Goal: Check status: Check status

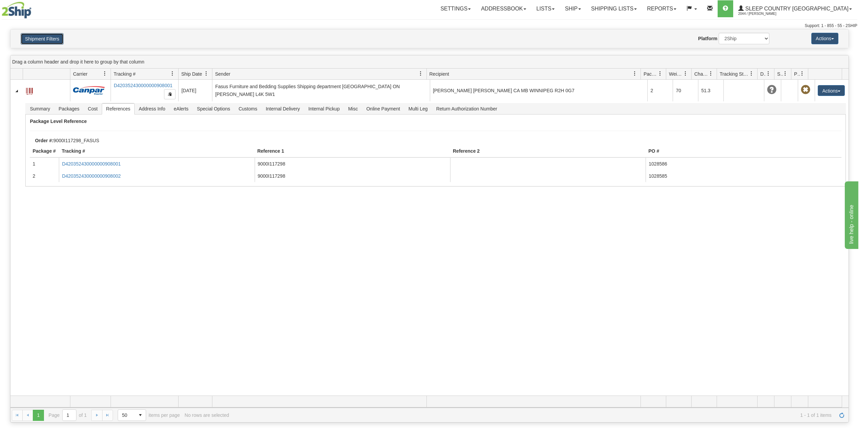
click at [37, 39] on button "Shipment Filters" at bounding box center [42, 38] width 43 height 11
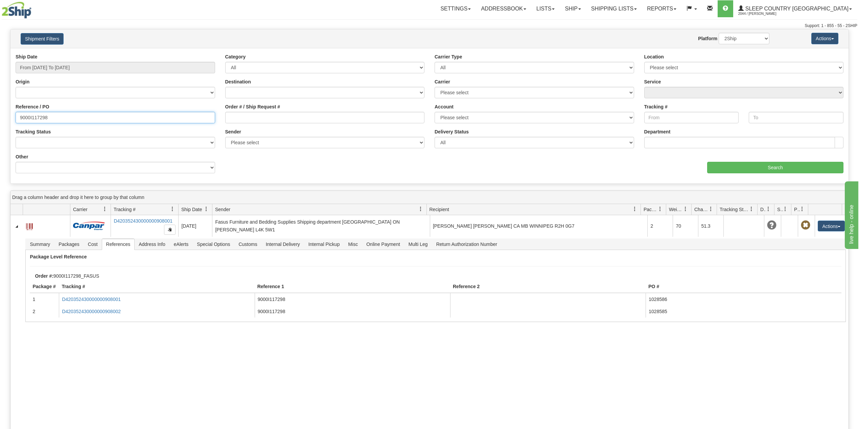
click at [34, 117] on input "9000I117298" at bounding box center [115, 117] width 199 height 11
paste input "24829"
type input "9000I124829"
click at [753, 164] on input "Search" at bounding box center [775, 167] width 136 height 11
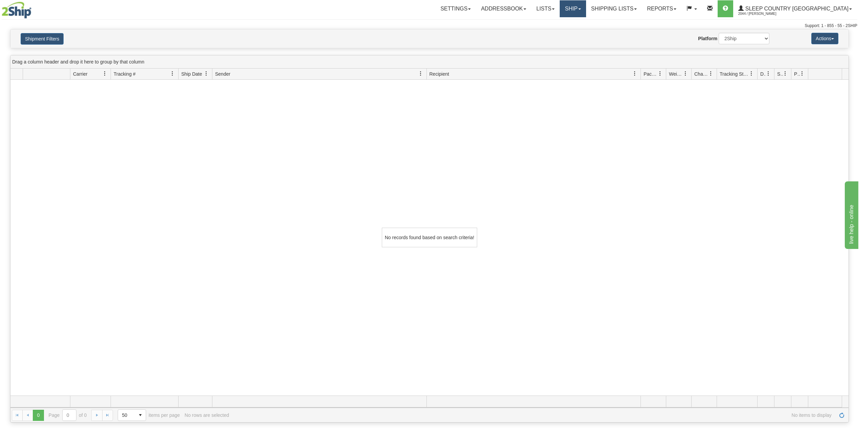
click at [585, 7] on link "Ship" at bounding box center [572, 8] width 26 height 17
click at [585, 29] on link "OnHold / Order Queue" at bounding box center [554, 32] width 61 height 9
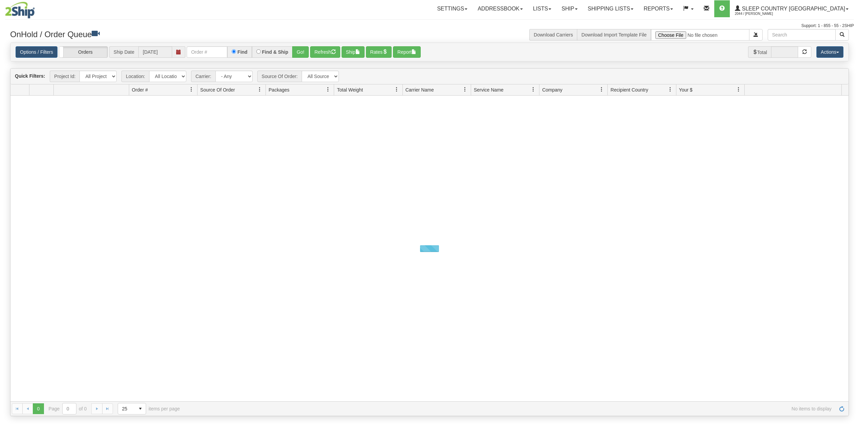
click at [199, 54] on input "text" at bounding box center [207, 51] width 41 height 11
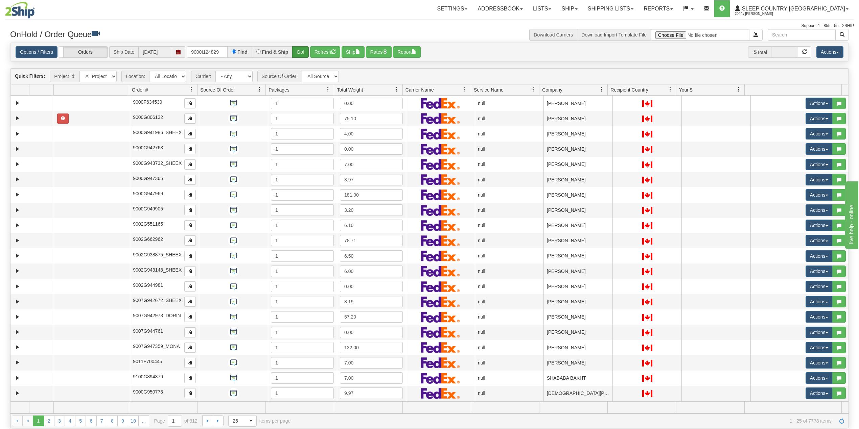
type input "9000I124829"
click at [299, 46] on button "Go!" at bounding box center [300, 51] width 17 height 11
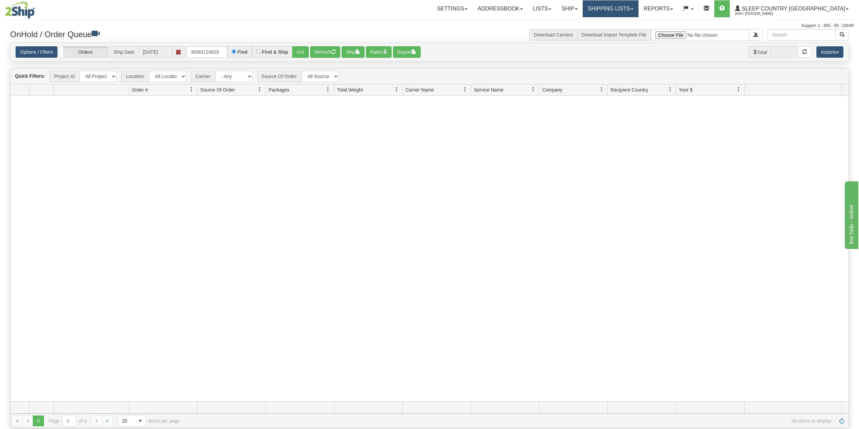
click at [638, 4] on link "Shipping lists" at bounding box center [610, 8] width 56 height 17
click at [618, 25] on span "Current Shipments" at bounding box center [599, 23] width 40 height 5
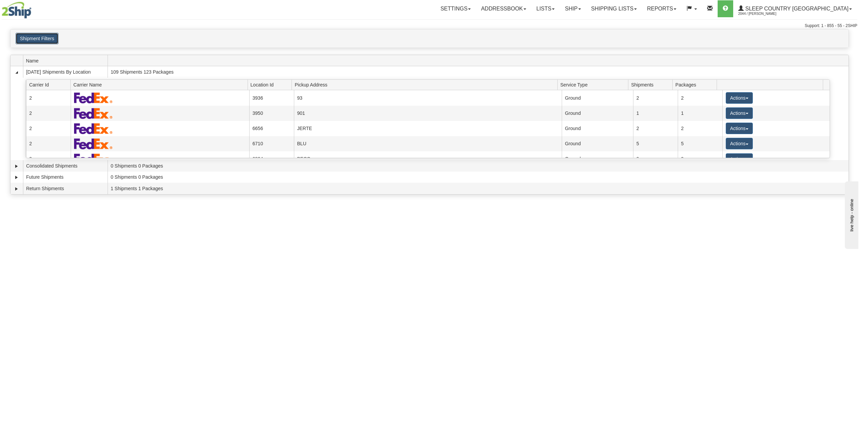
click at [45, 43] on button "Shipment Filters" at bounding box center [37, 38] width 43 height 11
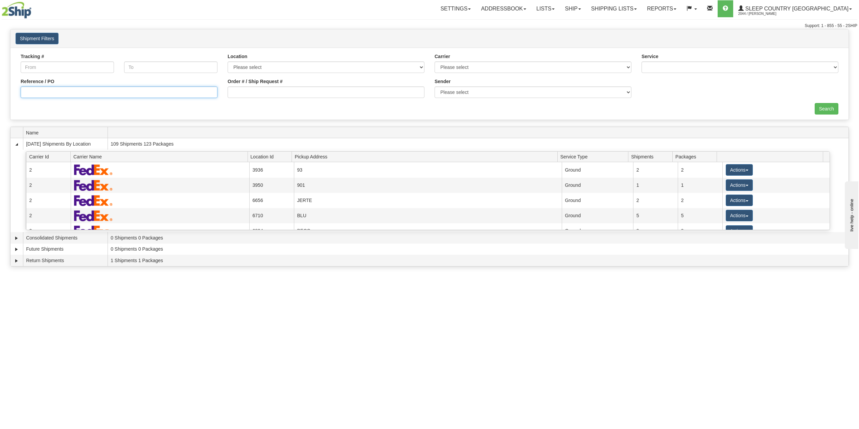
click at [60, 90] on input "Reference / PO" at bounding box center [119, 92] width 197 height 11
paste input "9000I124829"
type input "9000I124829"
click at [827, 109] on input "Search" at bounding box center [826, 108] width 24 height 11
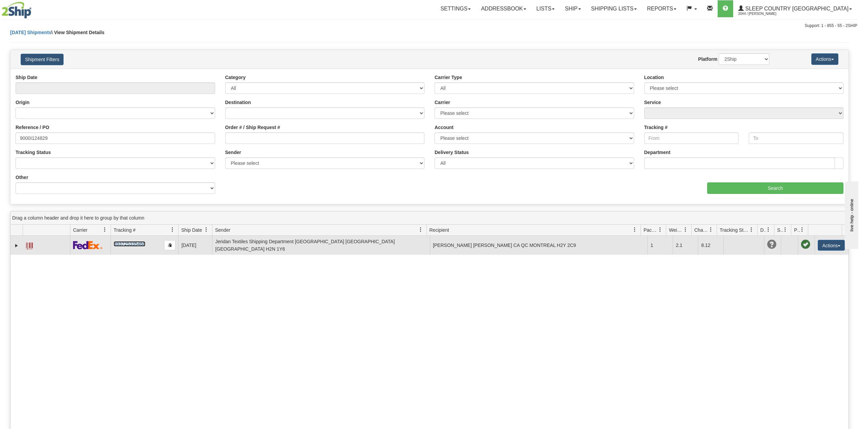
click at [134, 243] on link "393725335468" at bounding box center [129, 243] width 31 height 5
